Goal: Task Accomplishment & Management: Use online tool/utility

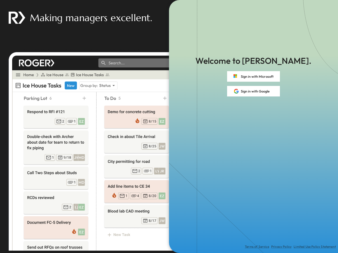
click at [169, 127] on div "Terms of Service Privacy Policy Limited Use Policy Statement" at bounding box center [253, 175] width 169 height 157
click at [253, 77] on button "Sign in with Microsoft" at bounding box center [253, 76] width 53 height 11
click at [253, 91] on button "Sign in with Google" at bounding box center [253, 91] width 53 height 11
